Goal: Task Accomplishment & Management: Complete application form

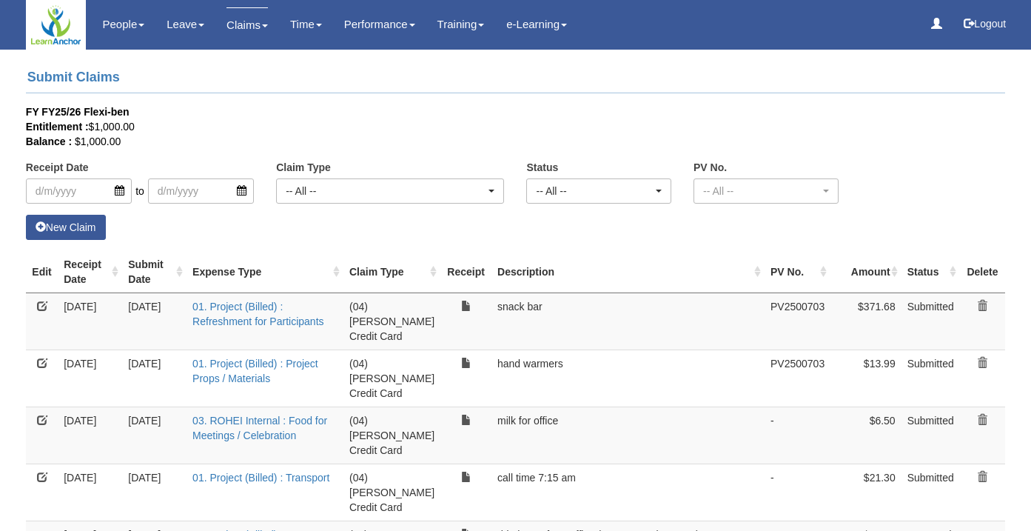
select select "50"
click at [53, 231] on link "New Claim" at bounding box center [66, 227] width 80 height 25
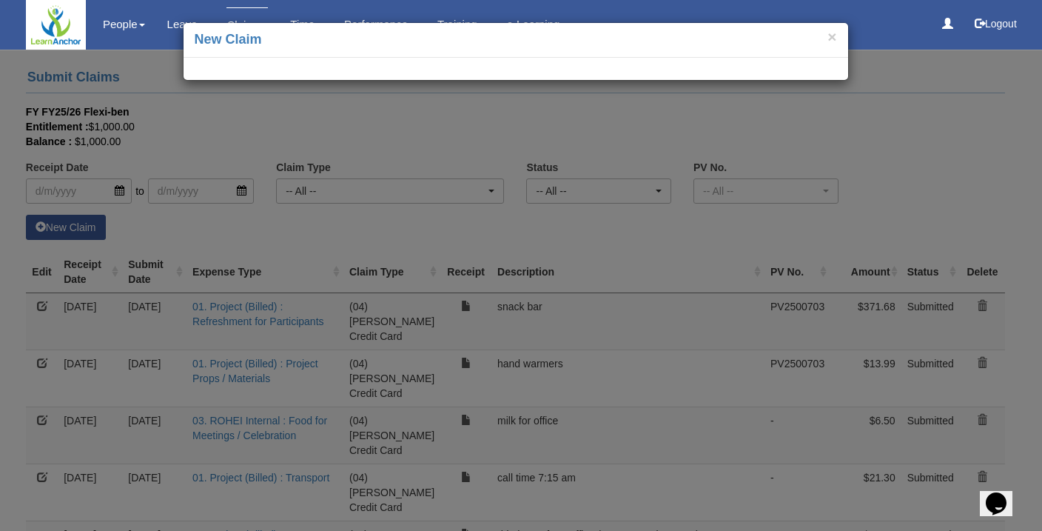
drag, startPoint x: 911, startPoint y: 170, endPoint x: 901, endPoint y: 182, distance: 15.3
click at [911, 170] on div "× New Claim" at bounding box center [521, 265] width 1042 height 531
click at [832, 38] on button "×" at bounding box center [831, 37] width 9 height 16
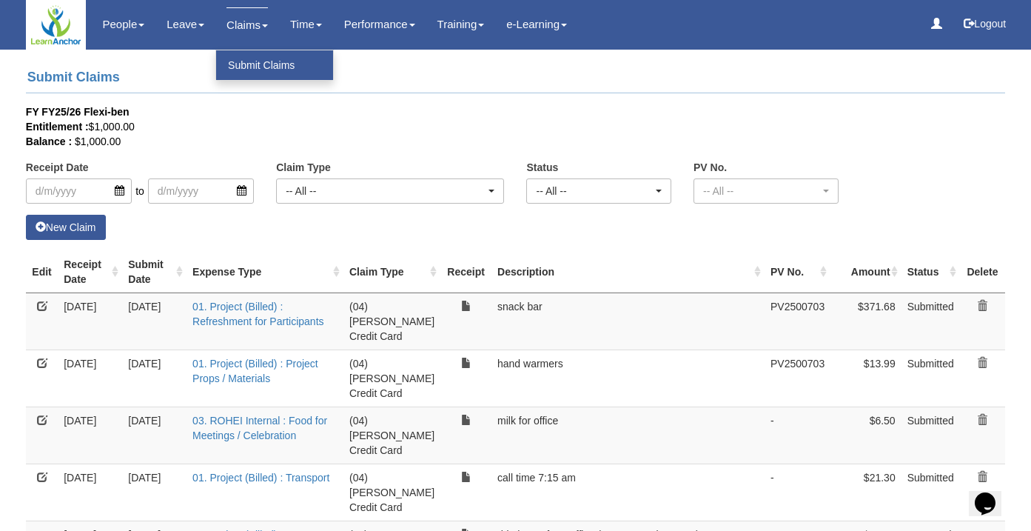
click at [239, 62] on link "Submit Claims" at bounding box center [274, 65] width 117 height 30
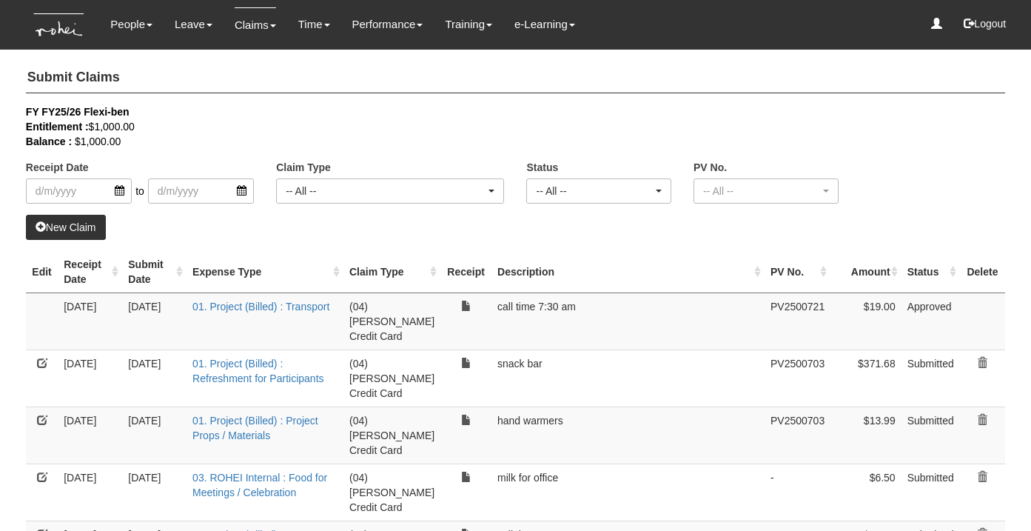
select select "50"
click at [79, 227] on link "New Claim" at bounding box center [66, 227] width 80 height 25
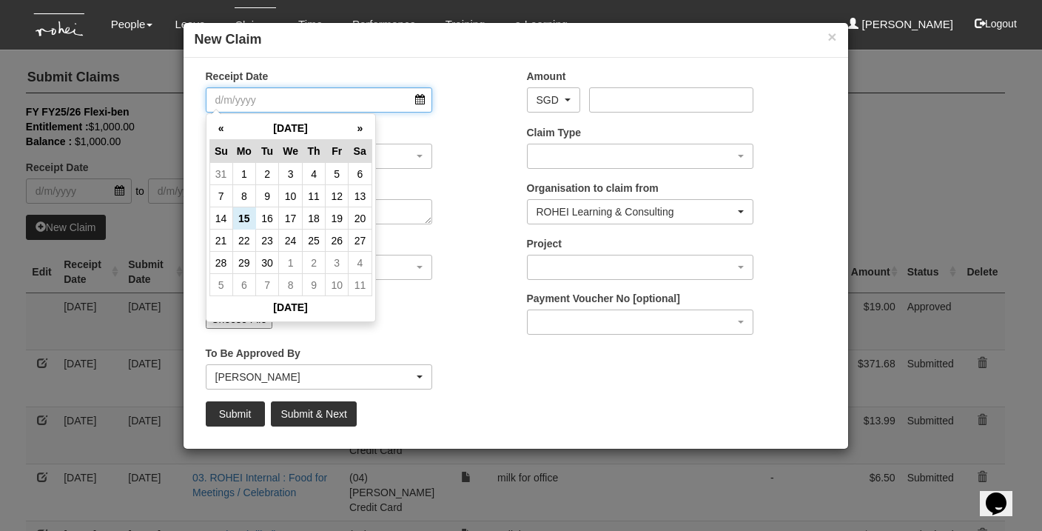
click at [414, 98] on input "Receipt Date" at bounding box center [319, 99] width 227 height 25
click at [239, 223] on td "15" at bounding box center [243, 218] width 23 height 22
type input "[DATE]"
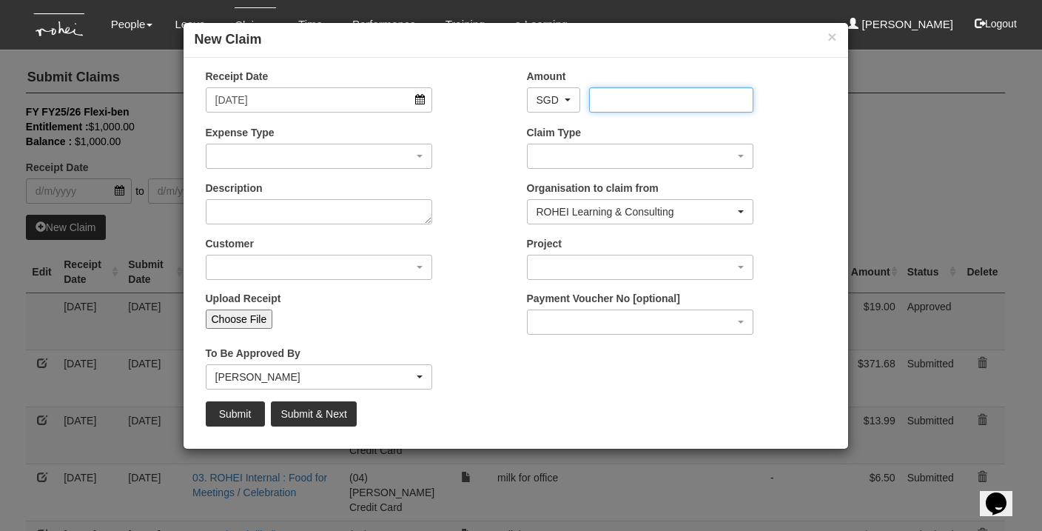
click at [644, 95] on input "Amount" at bounding box center [671, 99] width 164 height 25
type input "2"
type input "30"
type input "30.40"
click at [330, 161] on div "button" at bounding box center [319, 156] width 226 height 24
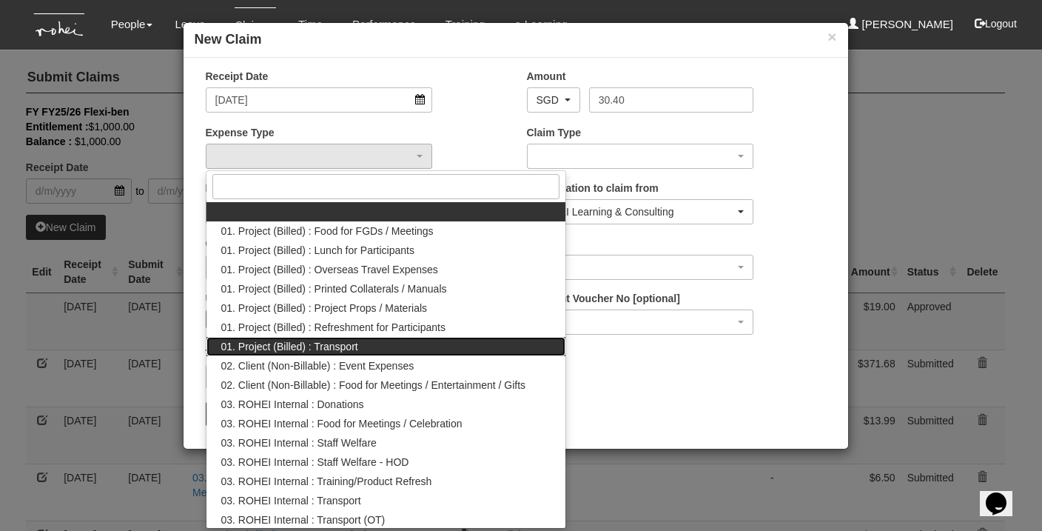
click at [375, 351] on link "01. Project (Billed) : Transport" at bounding box center [386, 346] width 360 height 19
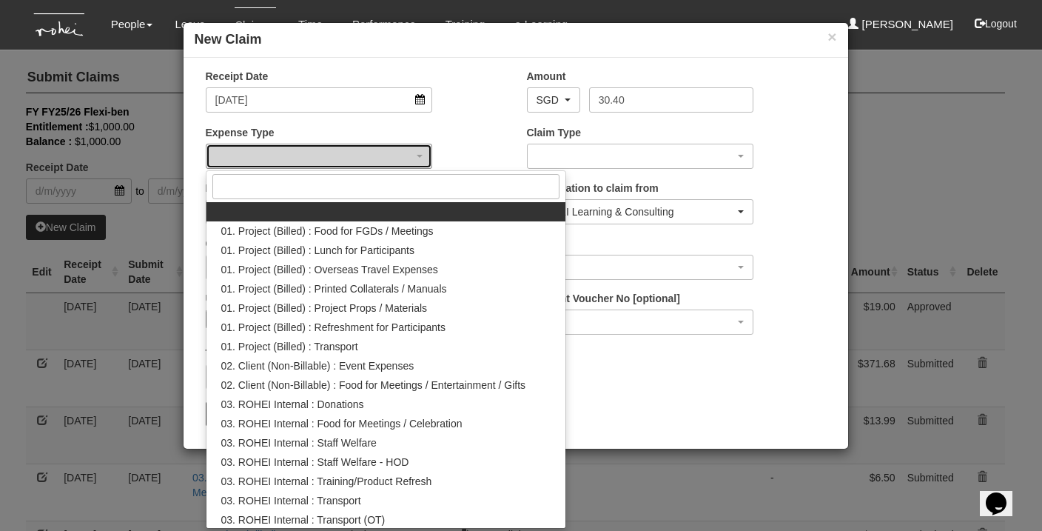
select select "135"
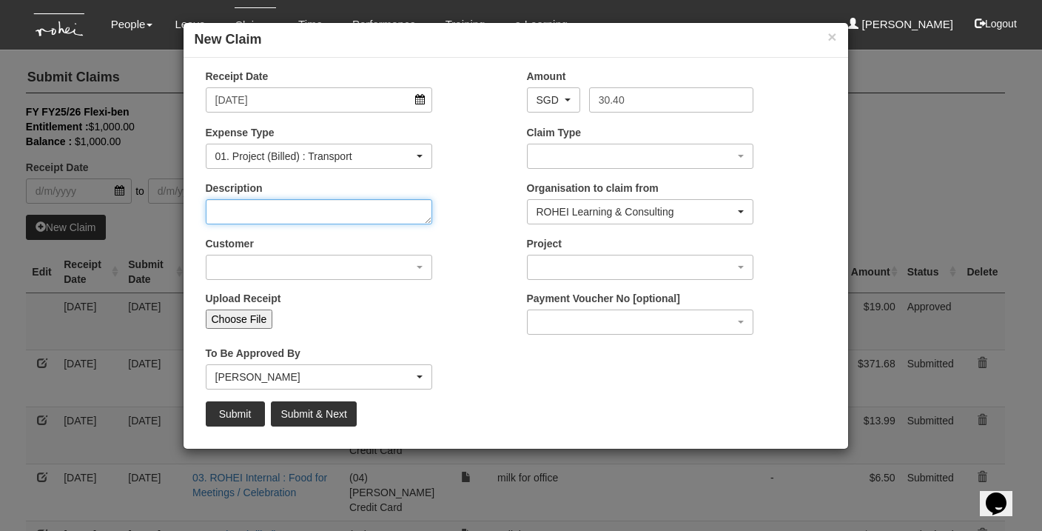
click at [337, 215] on textarea "Description" at bounding box center [319, 211] width 227 height 25
type textarea "call time 7.30"
click at [342, 263] on div "button" at bounding box center [319, 267] width 226 height 24
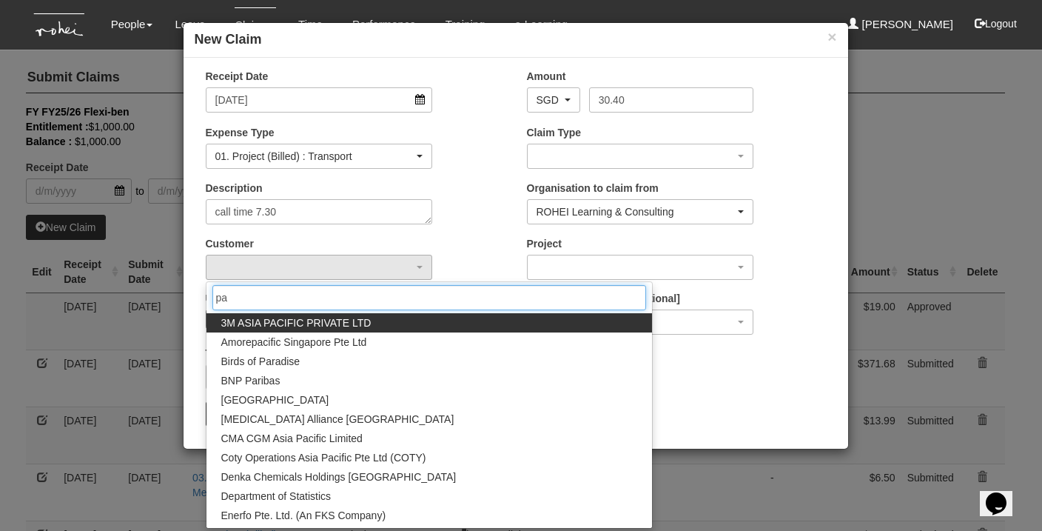
type input "p"
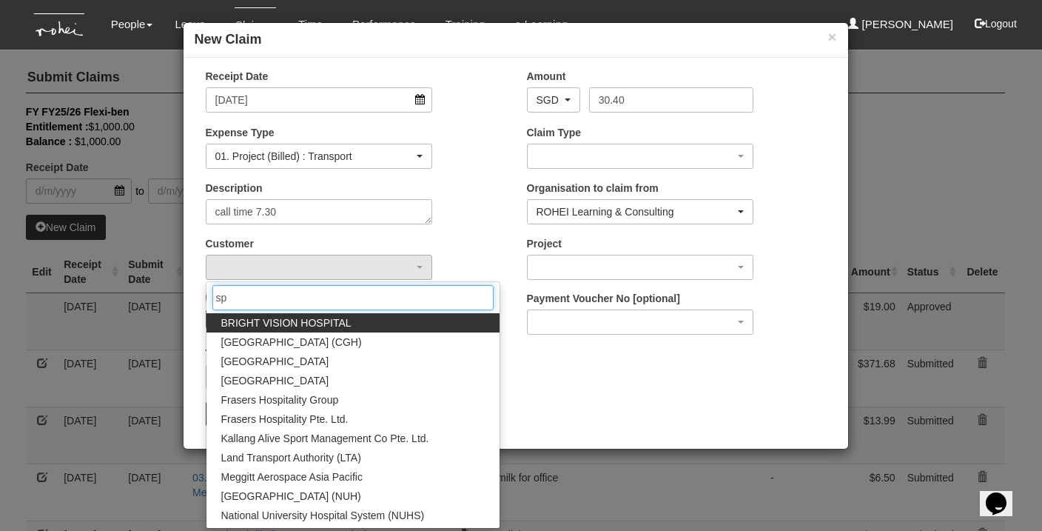
type input "s"
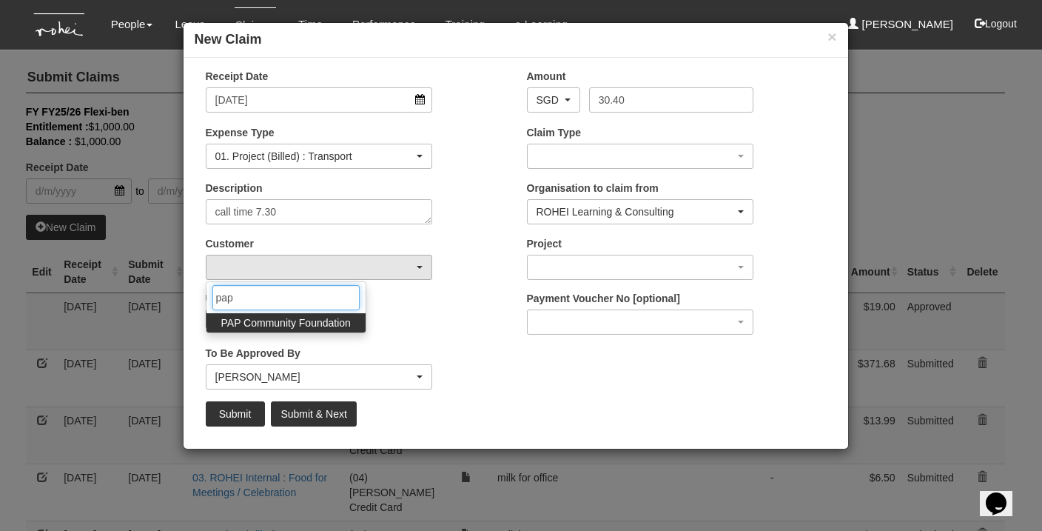
type input "pap"
click at [292, 319] on span "PAP Community Foundation" at bounding box center [285, 322] width 129 height 15
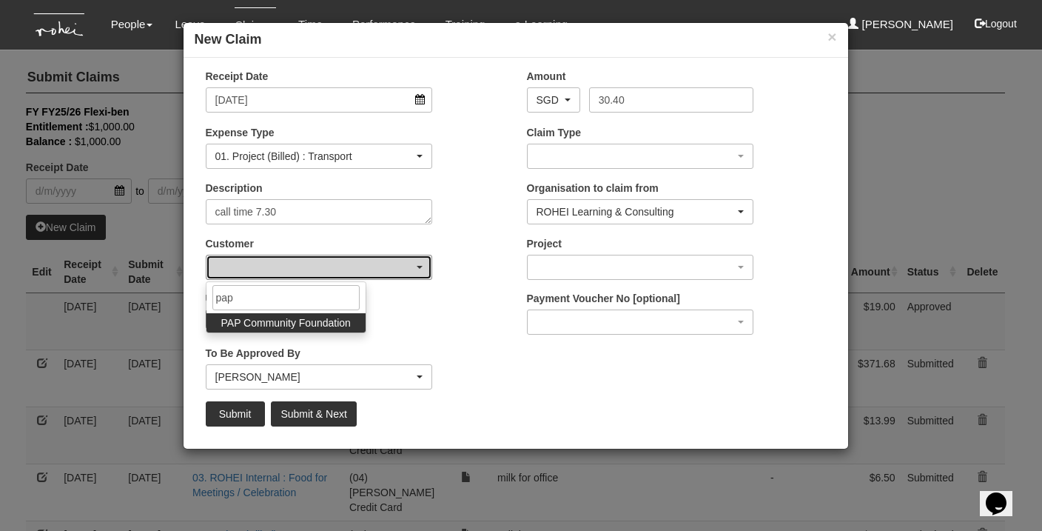
select select "608"
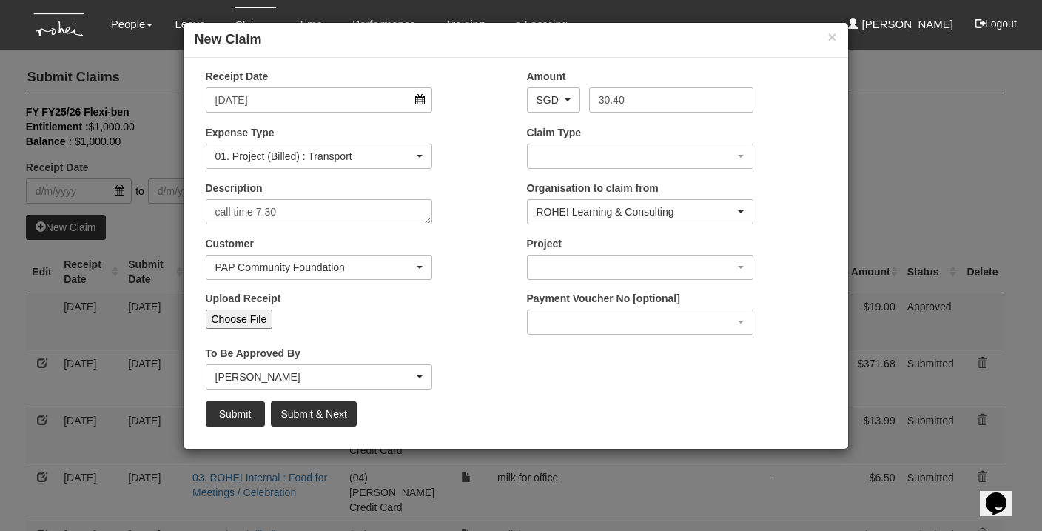
click at [213, 323] on input "Choose File" at bounding box center [239, 318] width 67 height 19
type input "C:\fakepath\[DATE] 30.40.pdf"
type input "Choose Another File"
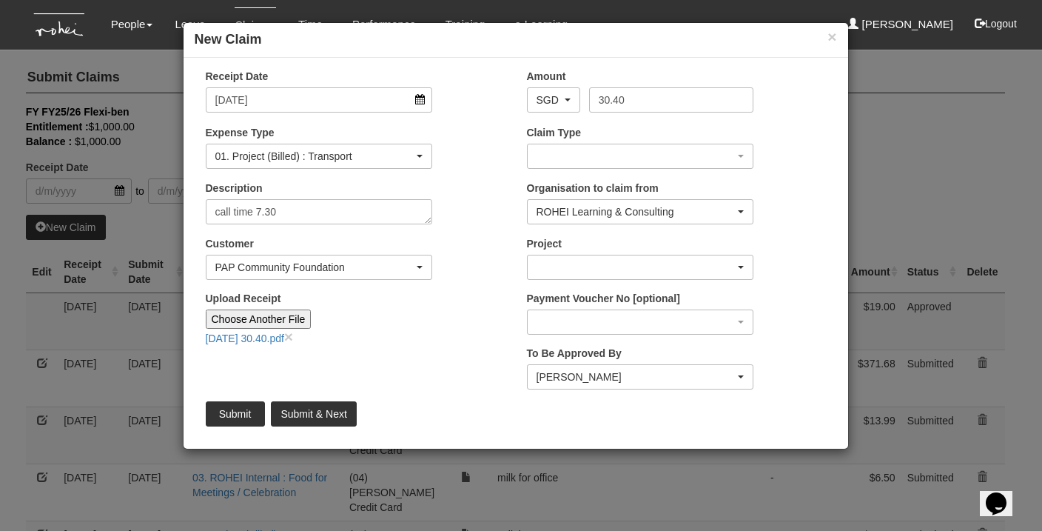
click at [556, 264] on div "button" at bounding box center [641, 267] width 226 height 24
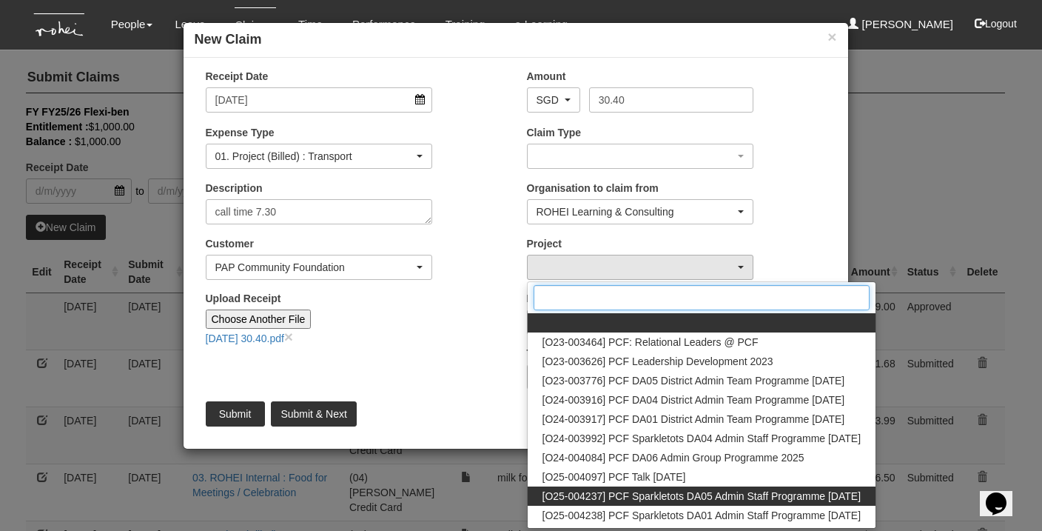
scroll to position [16, 0]
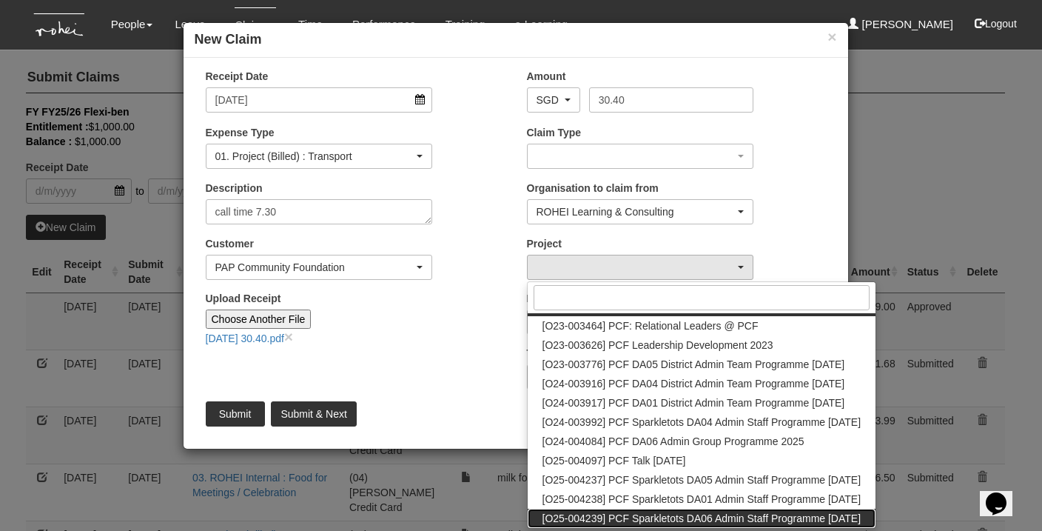
click at [763, 513] on span "[O25-004239] PCF Sparkletots DA06 Admin Staff Programme [DATE]" at bounding box center [701, 518] width 319 height 15
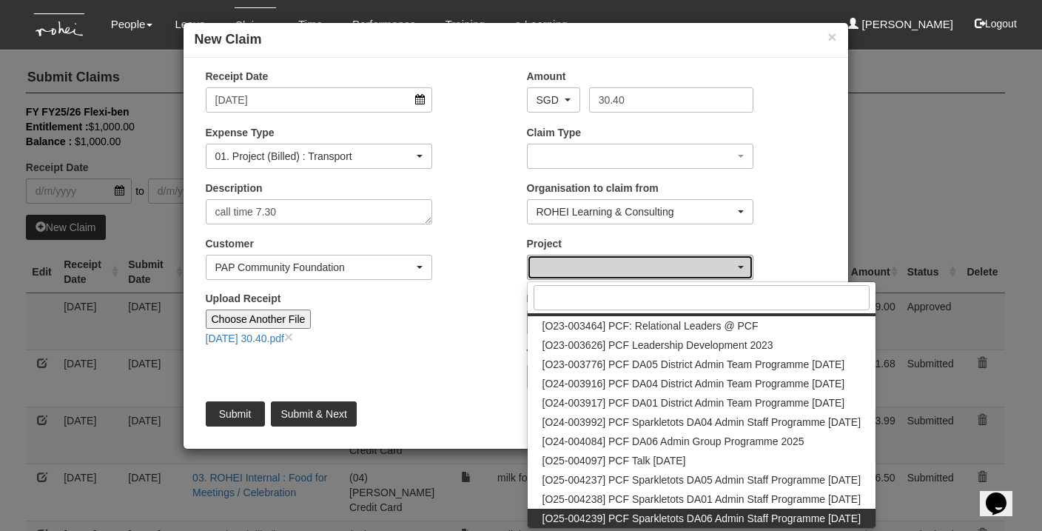
select select "2857"
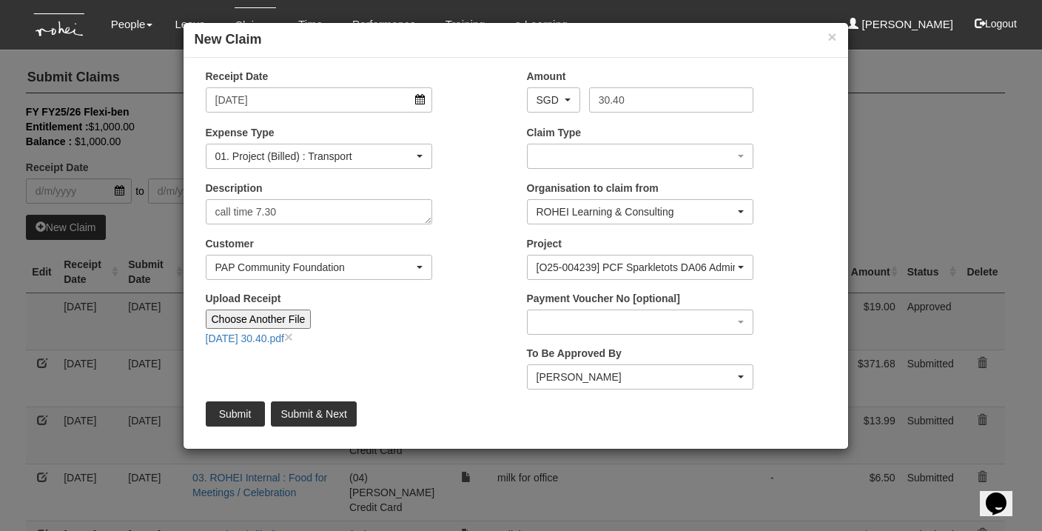
click at [574, 371] on div "[PERSON_NAME]" at bounding box center [635, 376] width 199 height 15
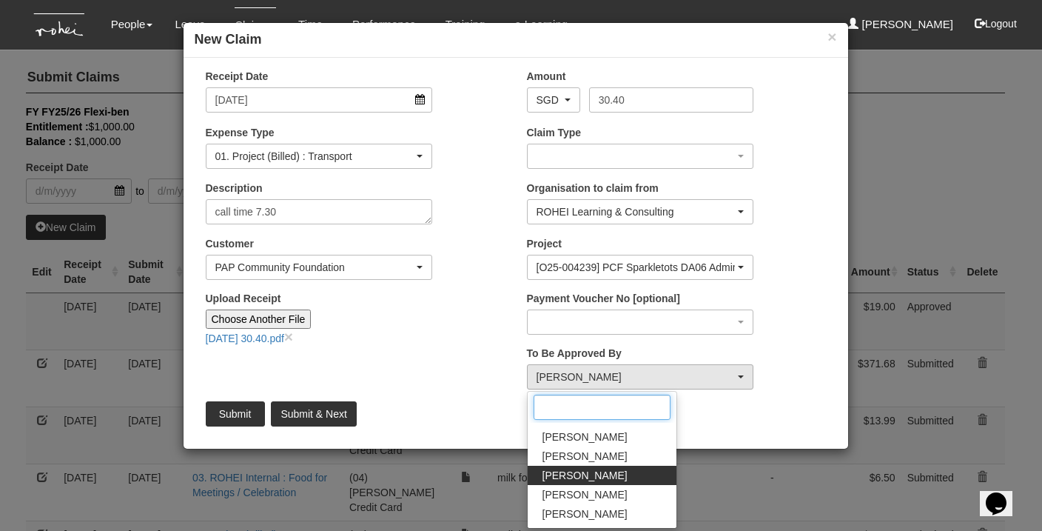
click at [573, 401] on input "Search" at bounding box center [601, 406] width 137 height 25
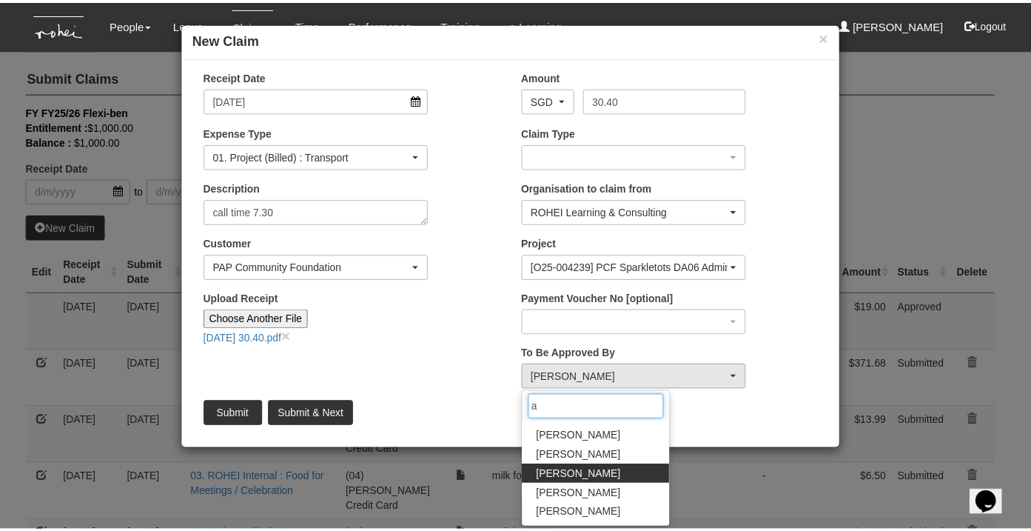
scroll to position [0, 0]
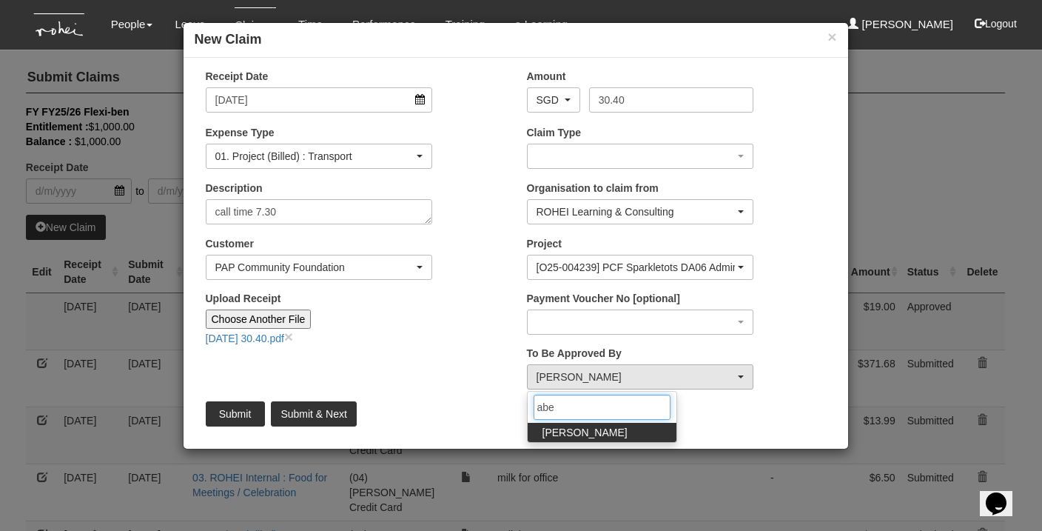
type input "abe"
click at [565, 434] on span "[PERSON_NAME]" at bounding box center [584, 432] width 85 height 15
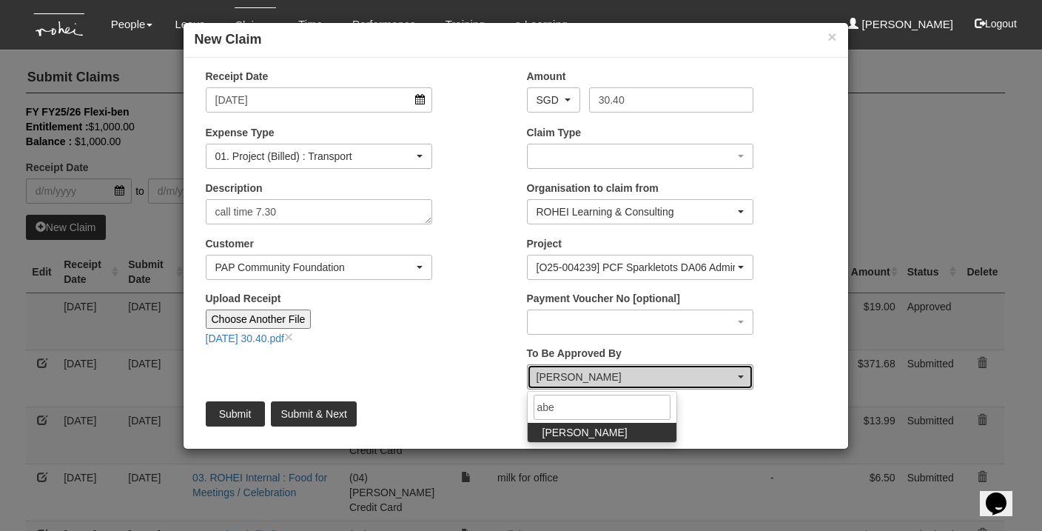
select select "bab5243c-beed-41fc-b362-49a7e6e66dc1"
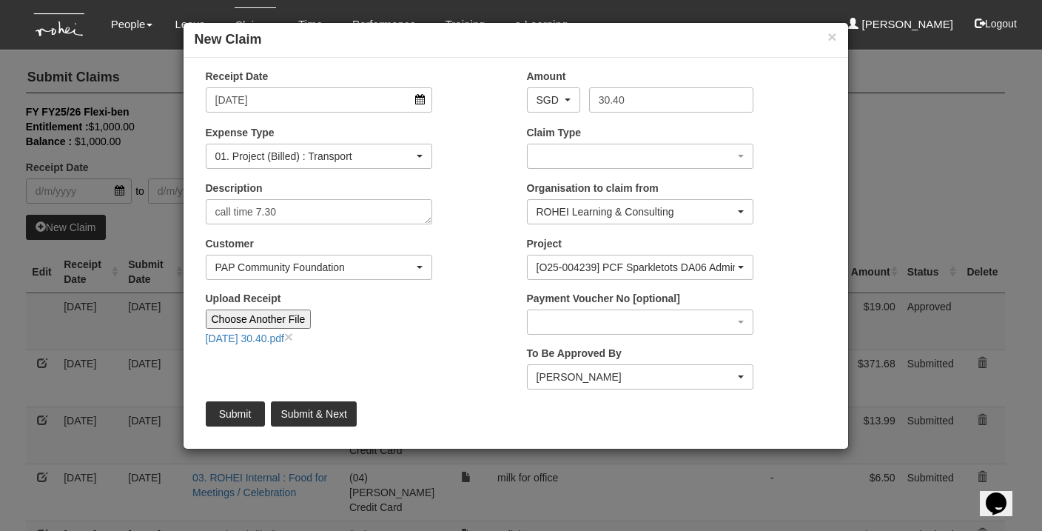
click at [225, 405] on input "Submit" at bounding box center [235, 413] width 59 height 25
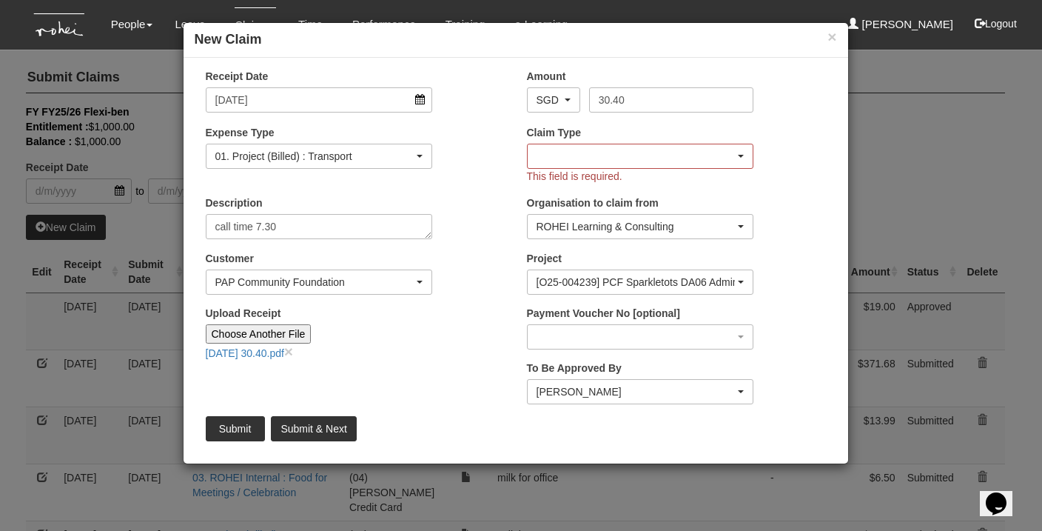
click at [638, 152] on div "button" at bounding box center [641, 156] width 226 height 24
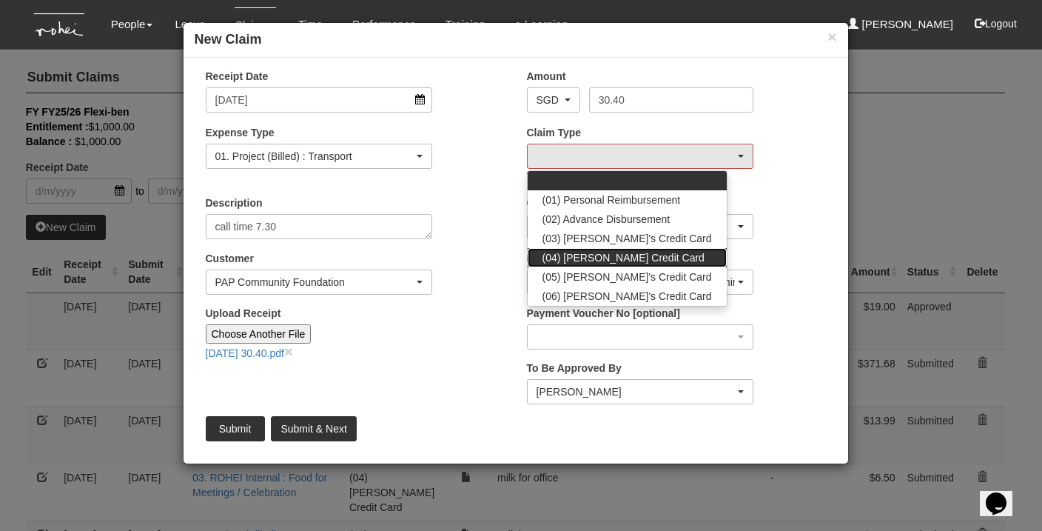
click at [647, 257] on link "(04) [PERSON_NAME] Credit Card" at bounding box center [627, 257] width 199 height 19
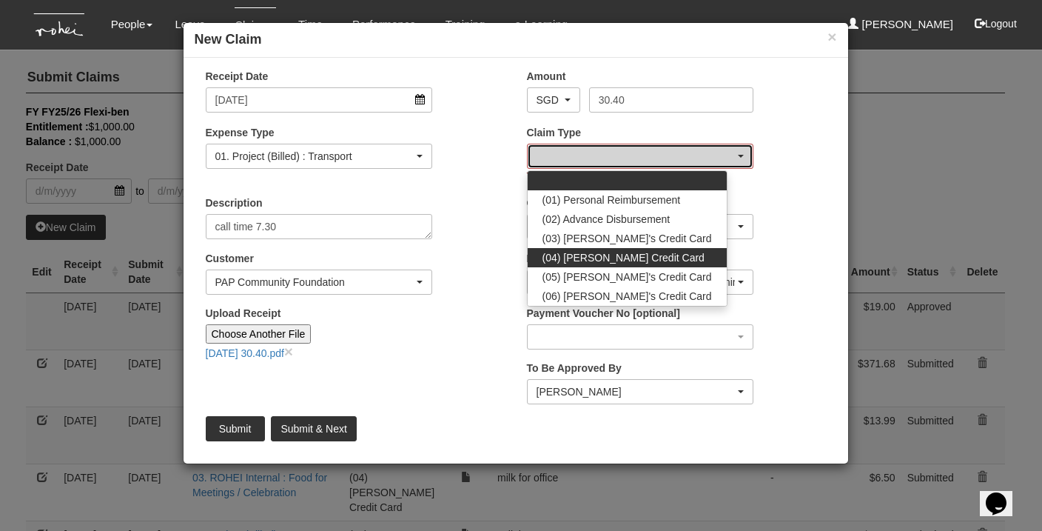
select select "16"
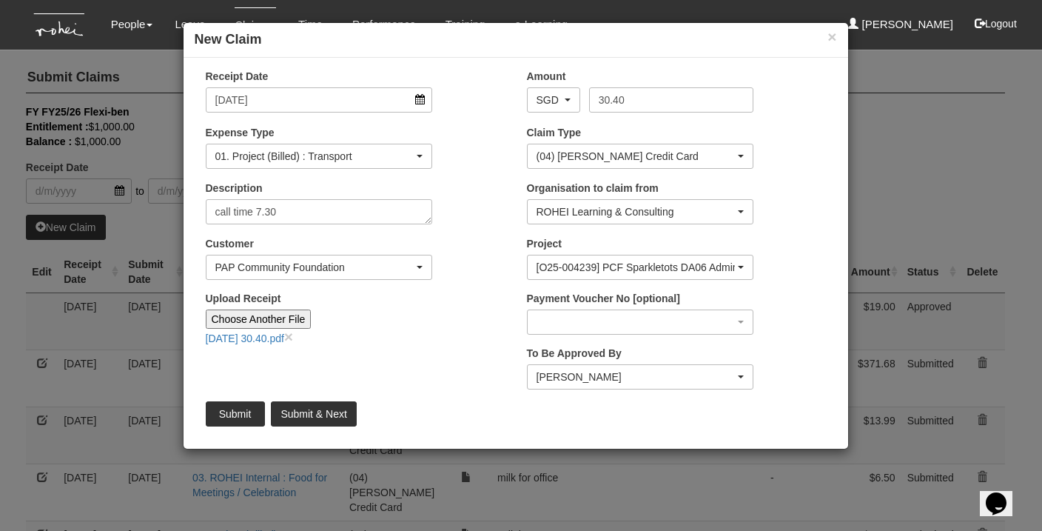
click at [233, 419] on input "Submit" at bounding box center [235, 413] width 59 height 25
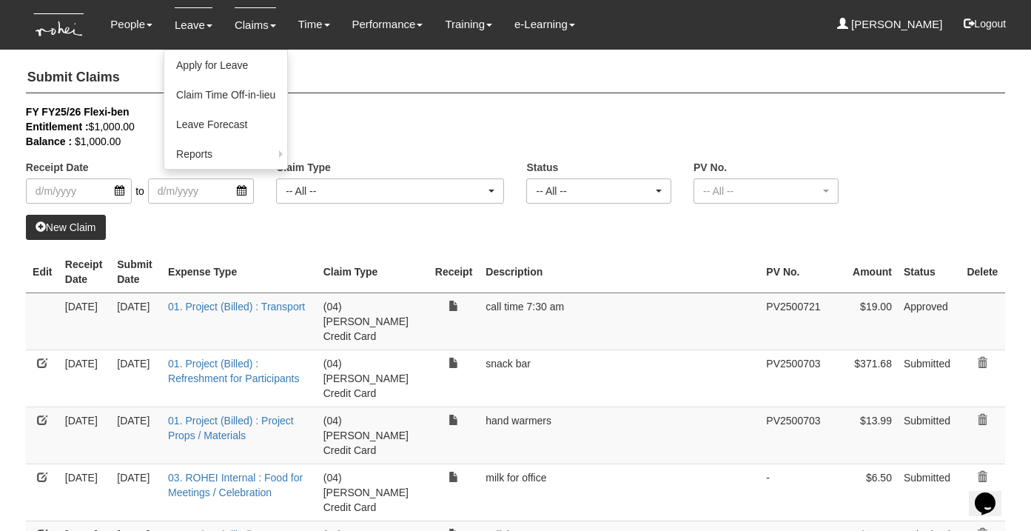
select select "50"
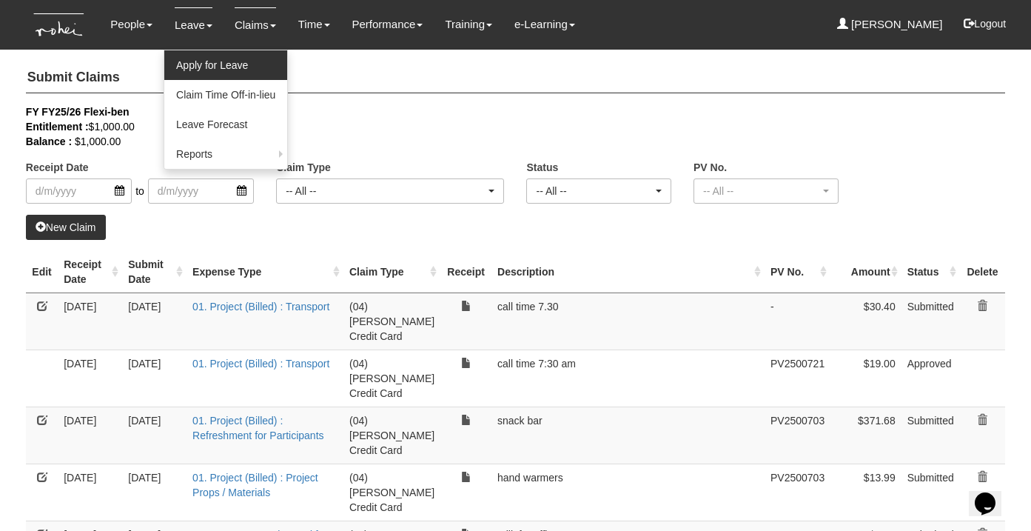
click at [182, 64] on link "Apply for Leave" at bounding box center [225, 65] width 123 height 30
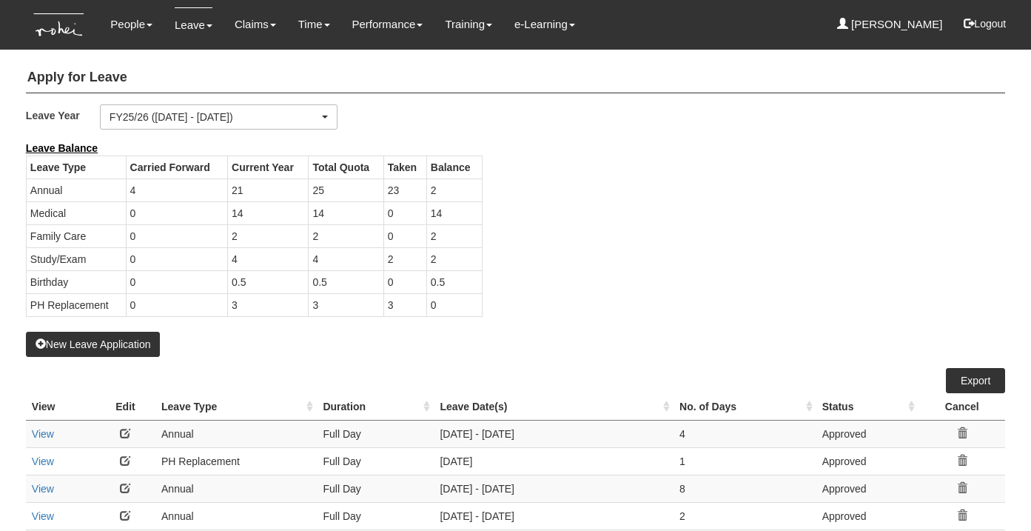
select select "50"
